Goal: Use online tool/utility

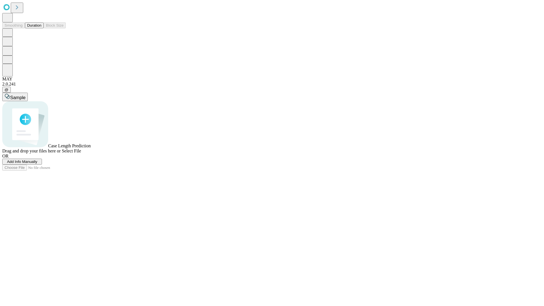
click at [81, 153] on span "Select File" at bounding box center [71, 151] width 19 height 5
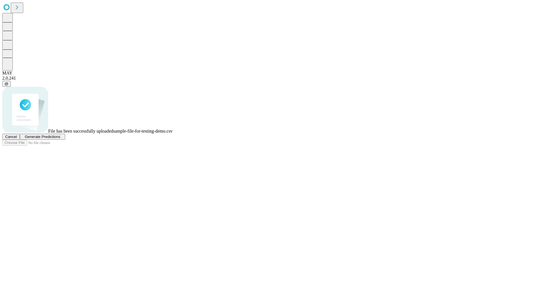
click at [60, 139] on span "Generate Predictions" at bounding box center [42, 137] width 35 height 4
